Goal: Submit feedback/report problem

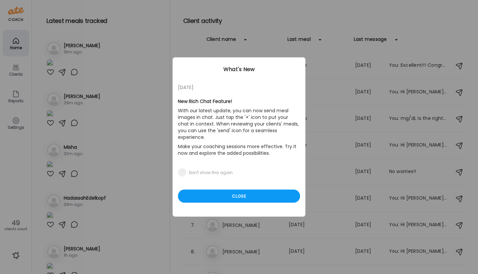
click at [181, 168] on span at bounding box center [182, 172] width 8 height 8
click at [216, 189] on div "Close" at bounding box center [239, 195] width 122 height 13
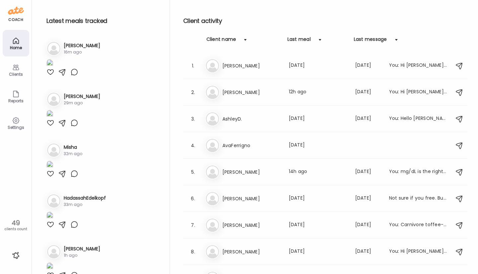
click at [53, 68] on img at bounding box center [49, 63] width 7 height 9
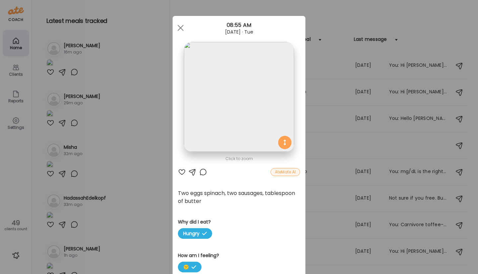
click at [50, 168] on div "Ate Coach Dashboard Wahoo! It’s official Take a moment to set up your Coach Pro…" at bounding box center [239, 137] width 478 height 274
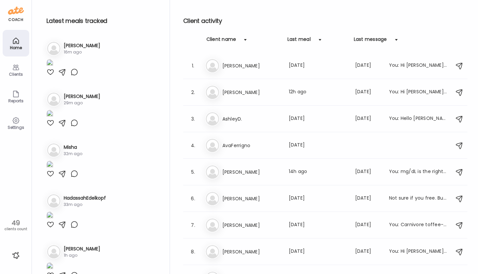
click at [50, 76] on div at bounding box center [50, 72] width 8 height 8
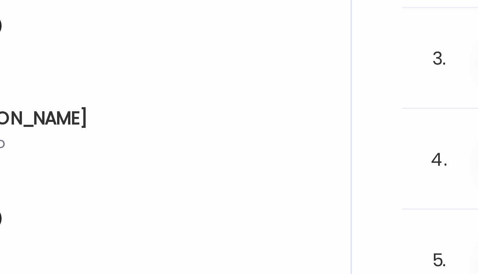
scroll to position [267, 0]
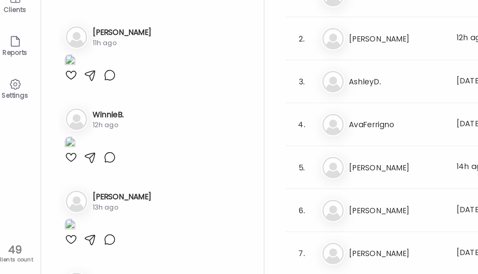
scroll to position [414, 0]
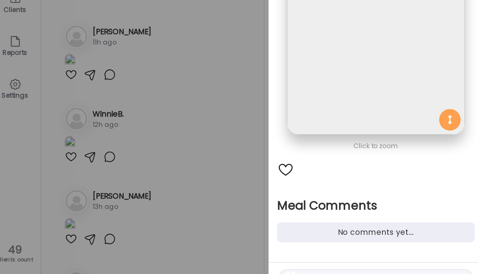
scroll to position [3, 0]
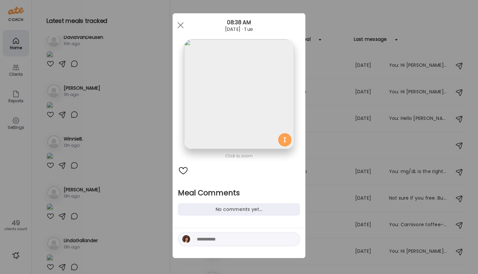
click at [212, 239] on textarea at bounding box center [242, 239] width 90 height 8
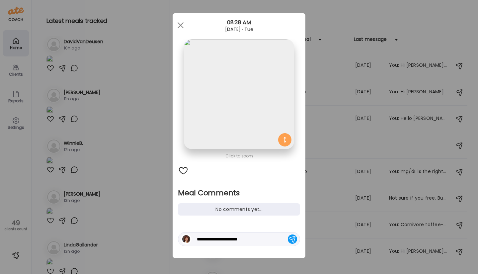
scroll to position [562, 0]
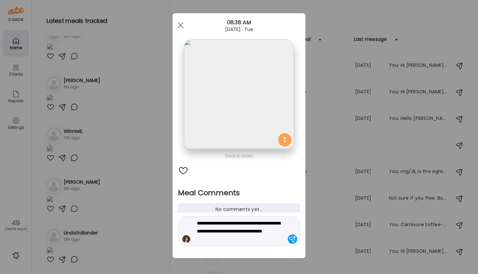
type textarea "**********"
click at [290, 240] on div at bounding box center [292, 238] width 9 height 9
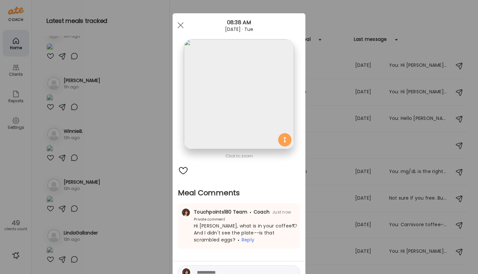
click at [177, 24] on span at bounding box center [180, 25] width 6 height 6
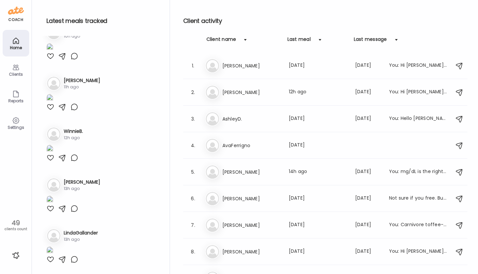
scroll to position [798, 0]
